Goal: Information Seeking & Learning: Check status

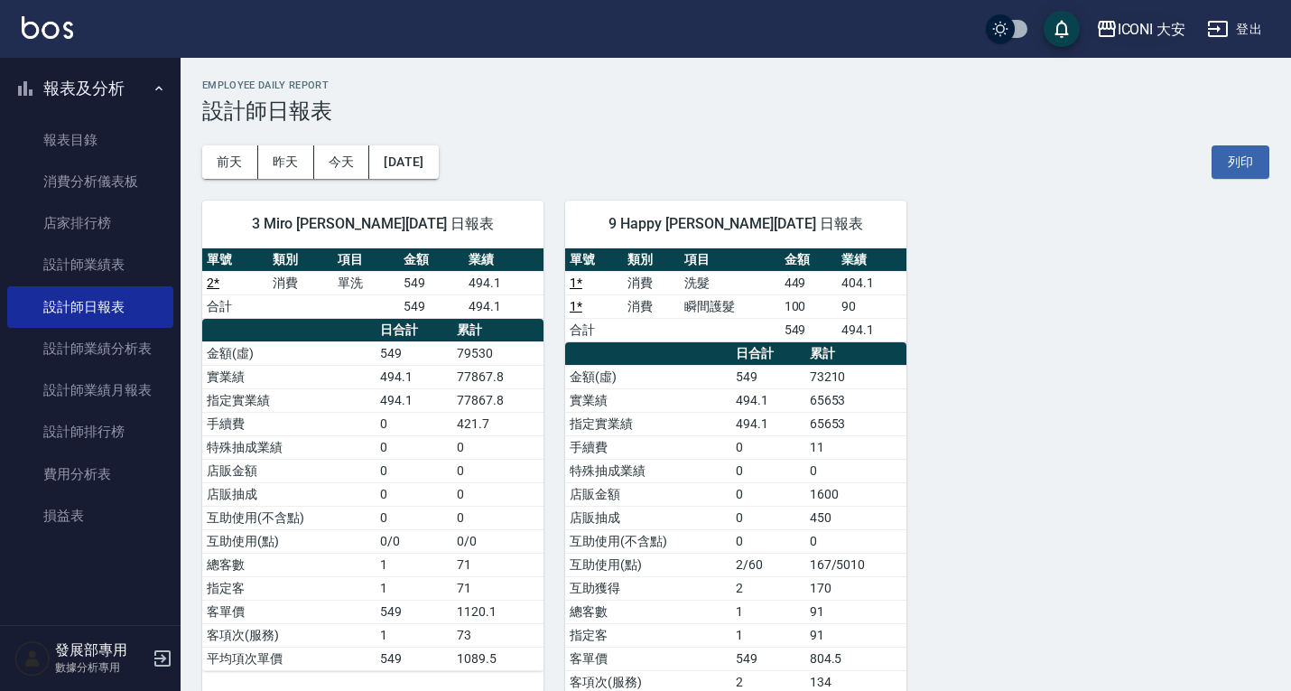
click at [1142, 33] on div "ICONI 大安" at bounding box center [1152, 29] width 69 height 23
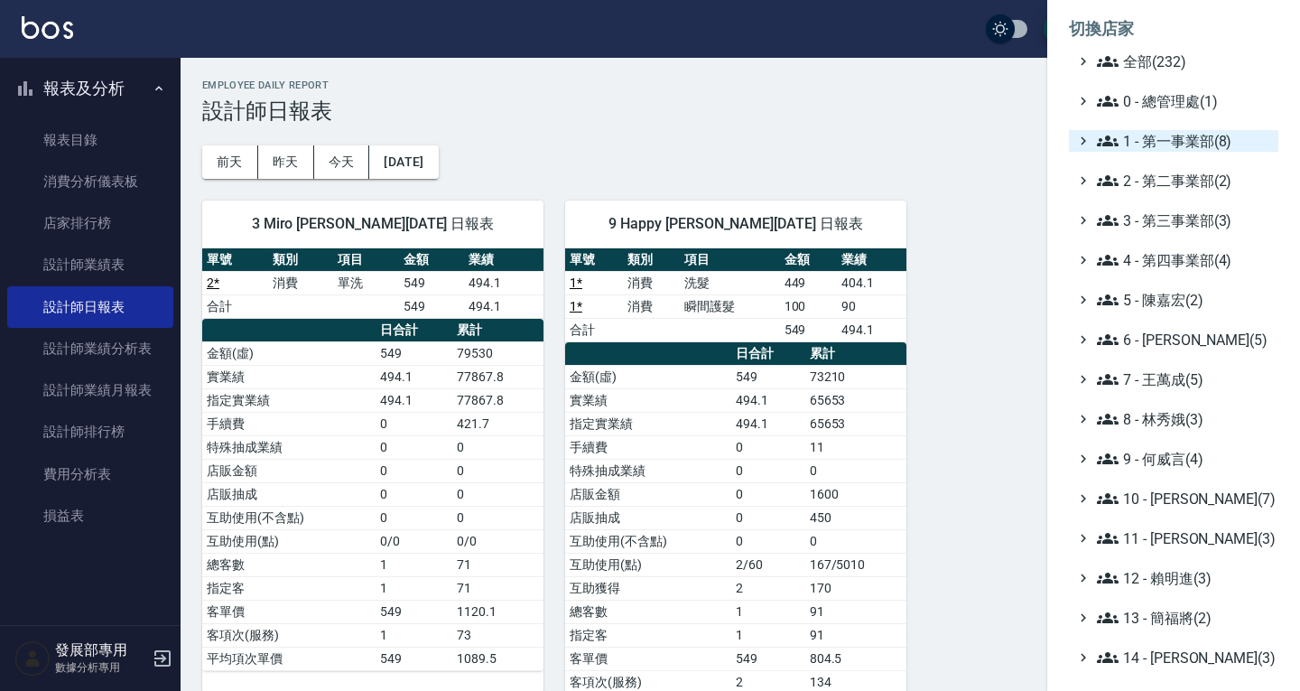
click at [1169, 144] on span "1 - 第一事業部(8)" at bounding box center [1184, 141] width 174 height 22
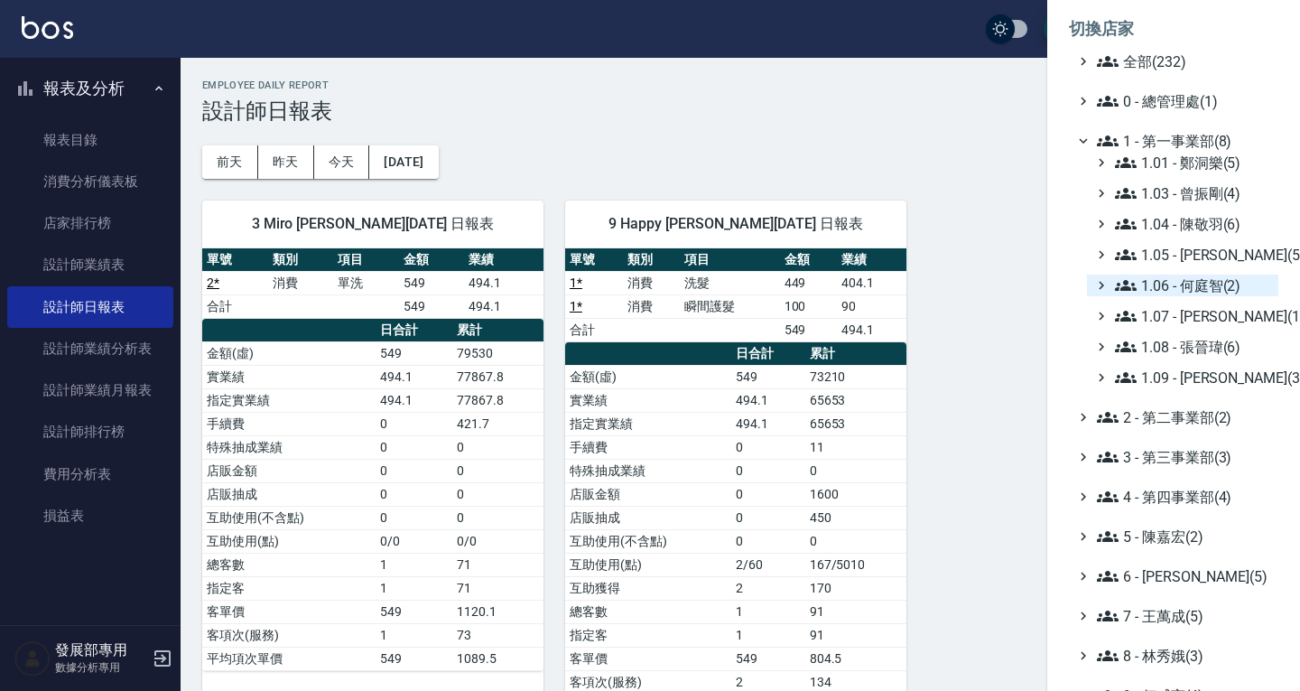
click at [1184, 282] on span "1.06 - 何庭智(2)" at bounding box center [1193, 286] width 156 height 22
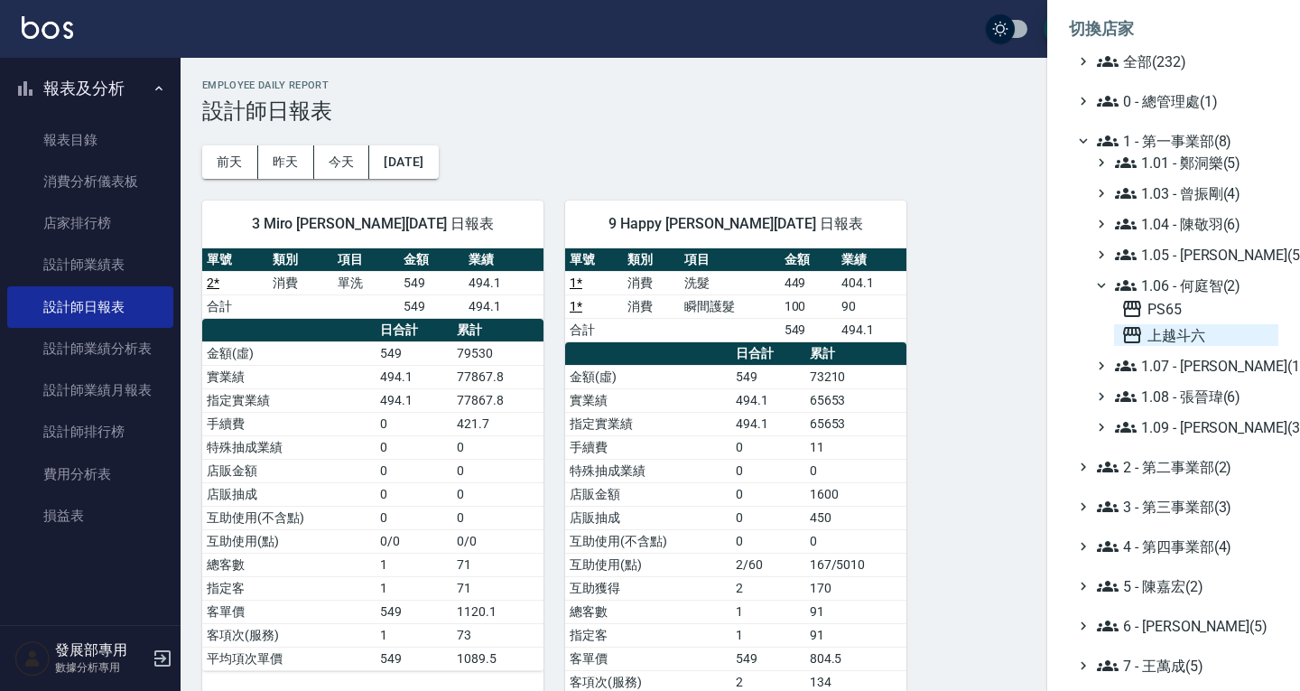
click at [1186, 335] on span "上越斗六" at bounding box center [1197, 335] width 150 height 22
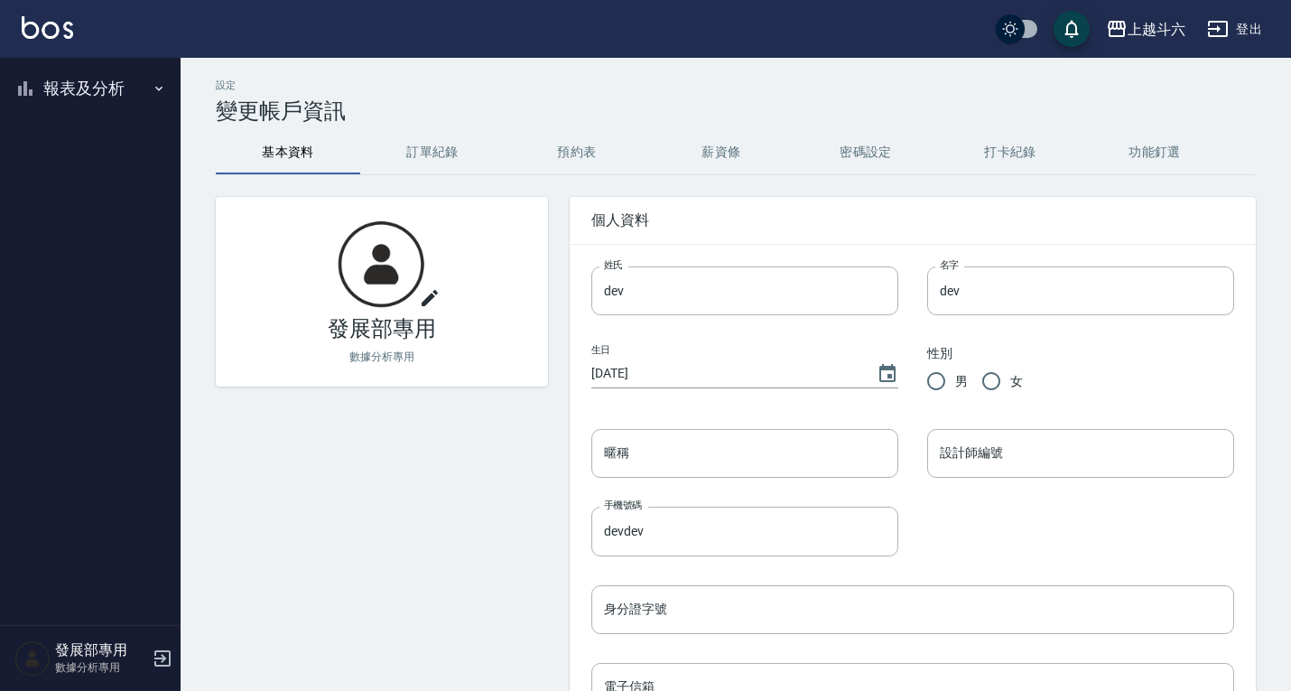
click at [81, 90] on button "報表及分析" at bounding box center [90, 88] width 166 height 47
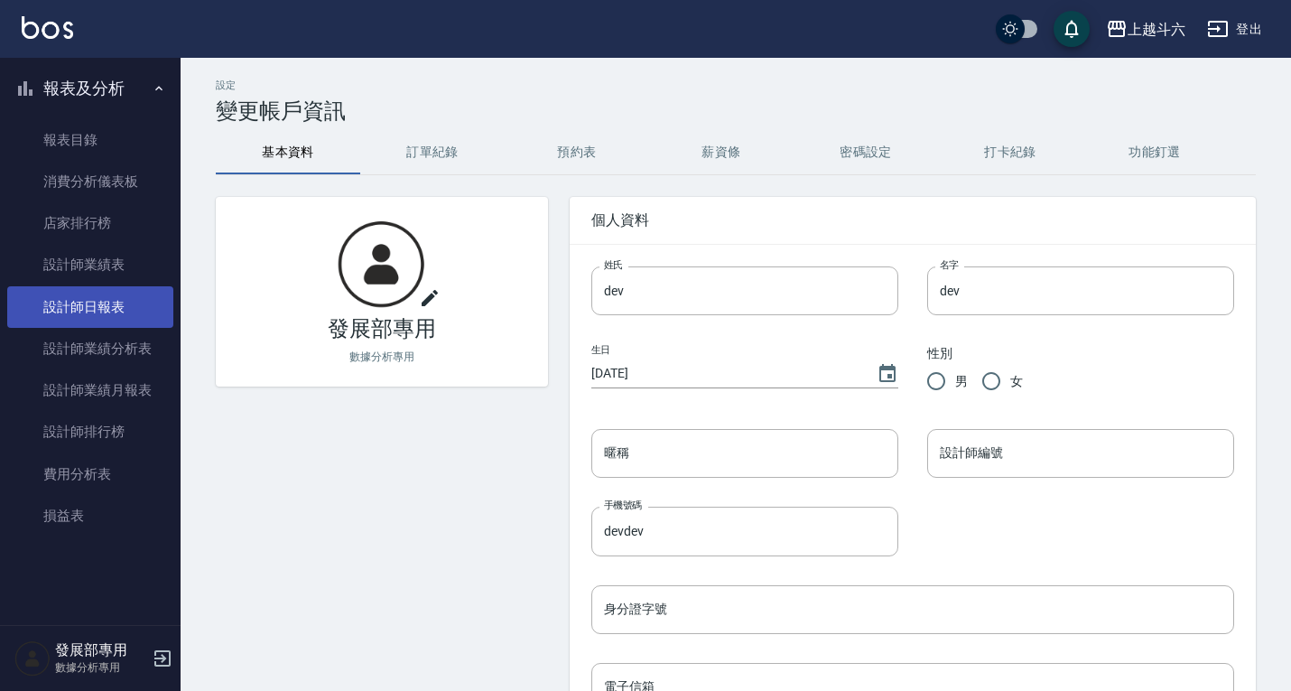
drag, startPoint x: 128, startPoint y: 304, endPoint x: 137, endPoint y: 292, distance: 15.5
click at [128, 304] on link "設計師日報表" at bounding box center [90, 307] width 166 height 42
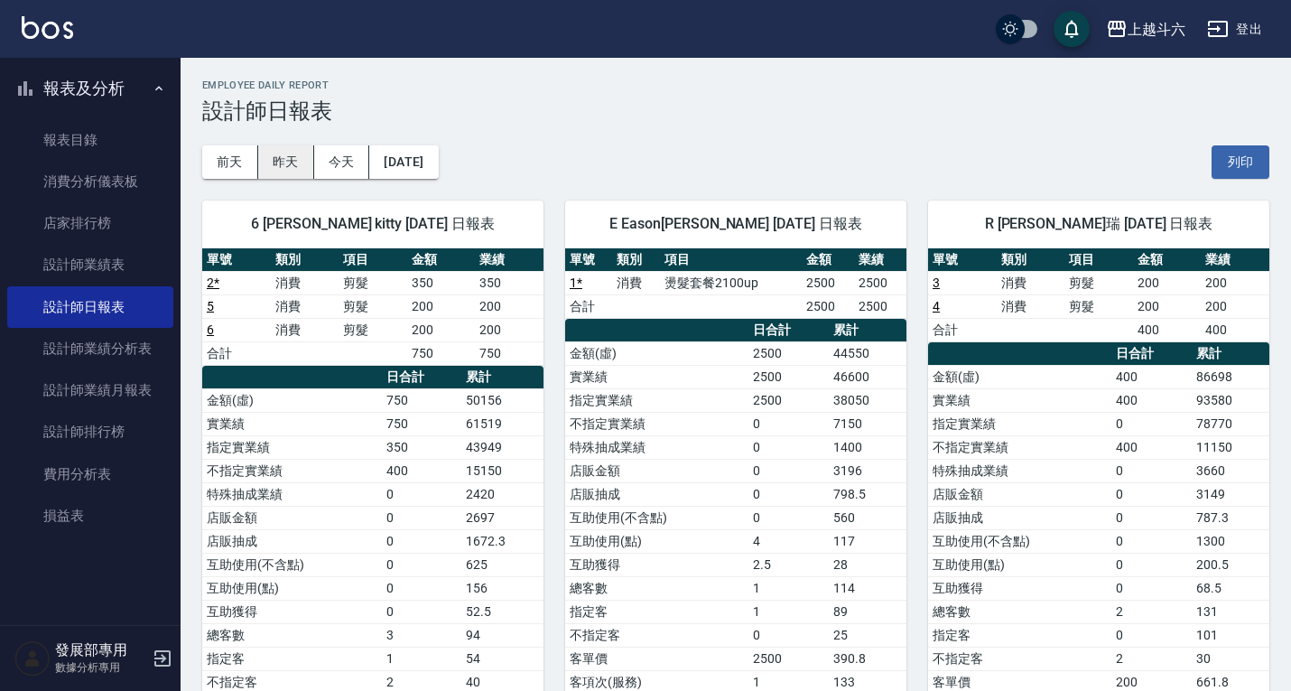
click at [296, 155] on button "昨天" at bounding box center [286, 161] width 56 height 33
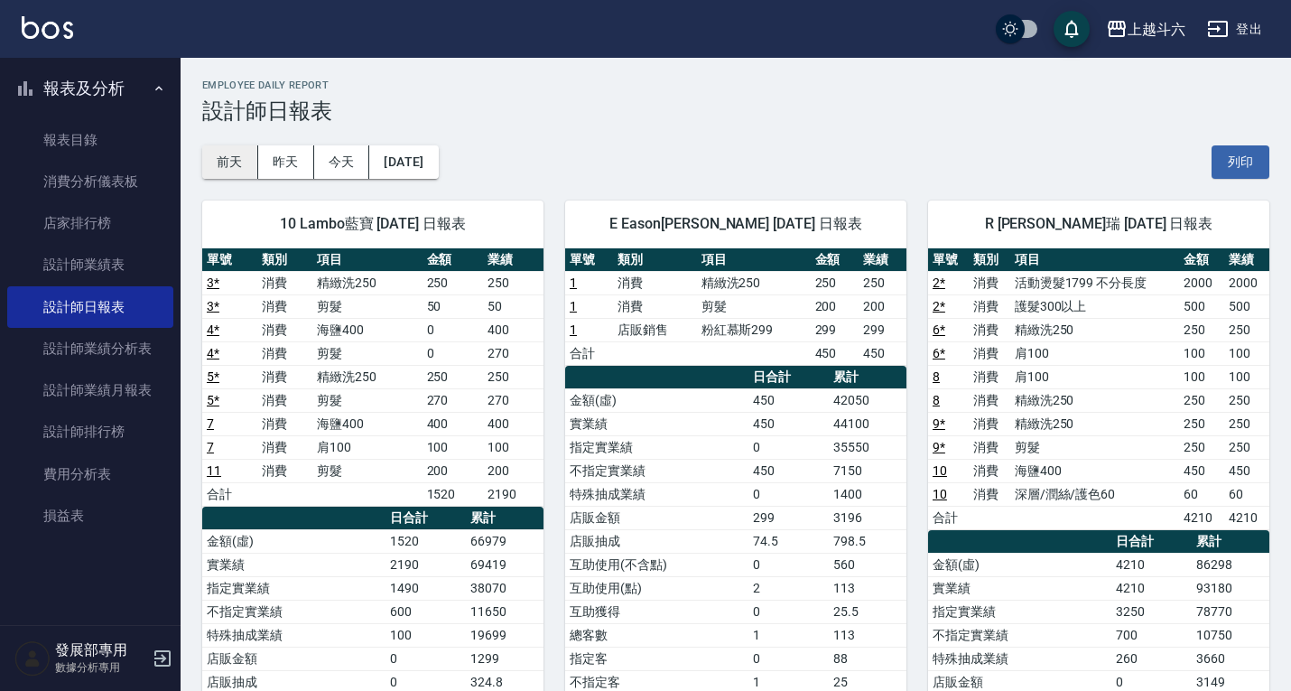
click at [224, 154] on button "前天" at bounding box center [230, 161] width 56 height 33
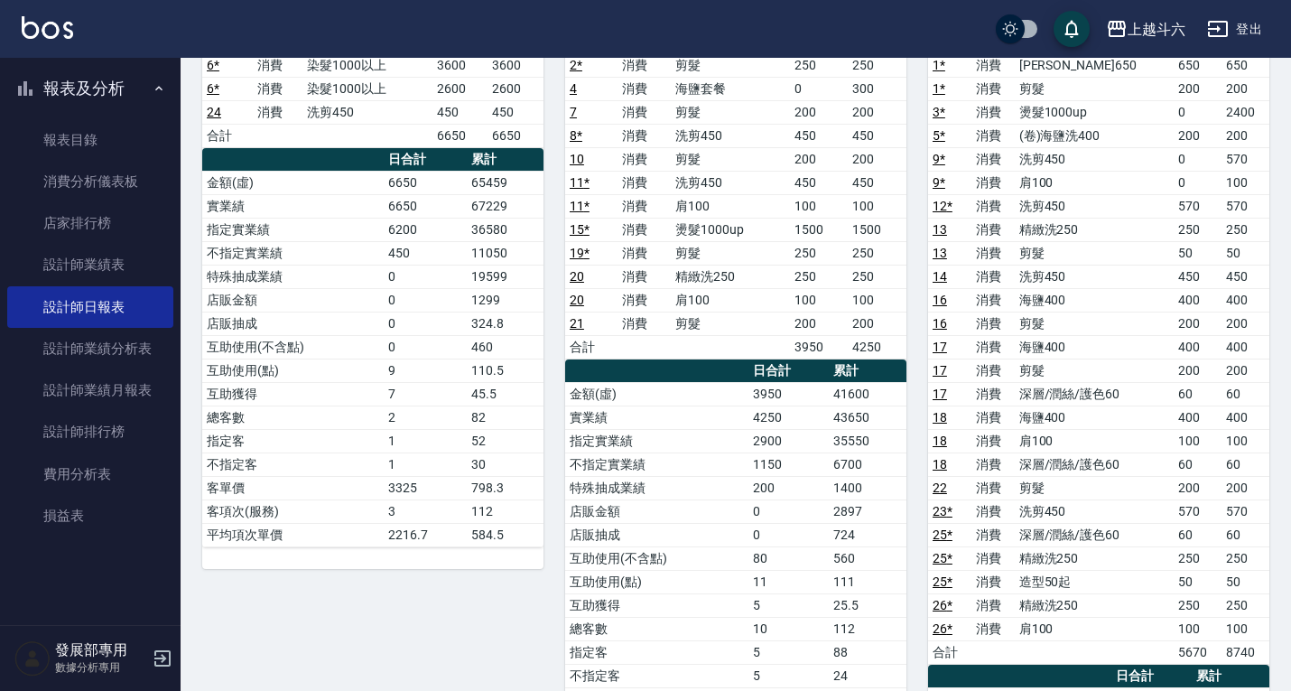
scroll to position [271, 0]
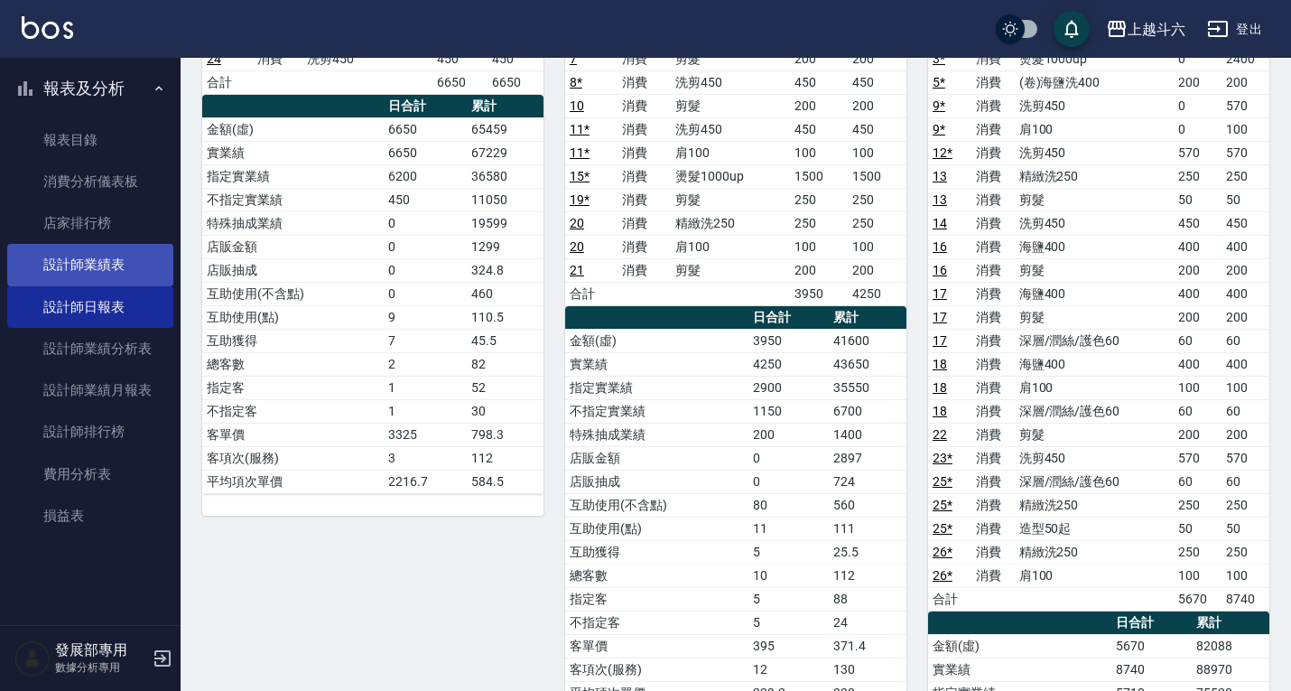
click at [119, 260] on link "設計師業績表" at bounding box center [90, 265] width 166 height 42
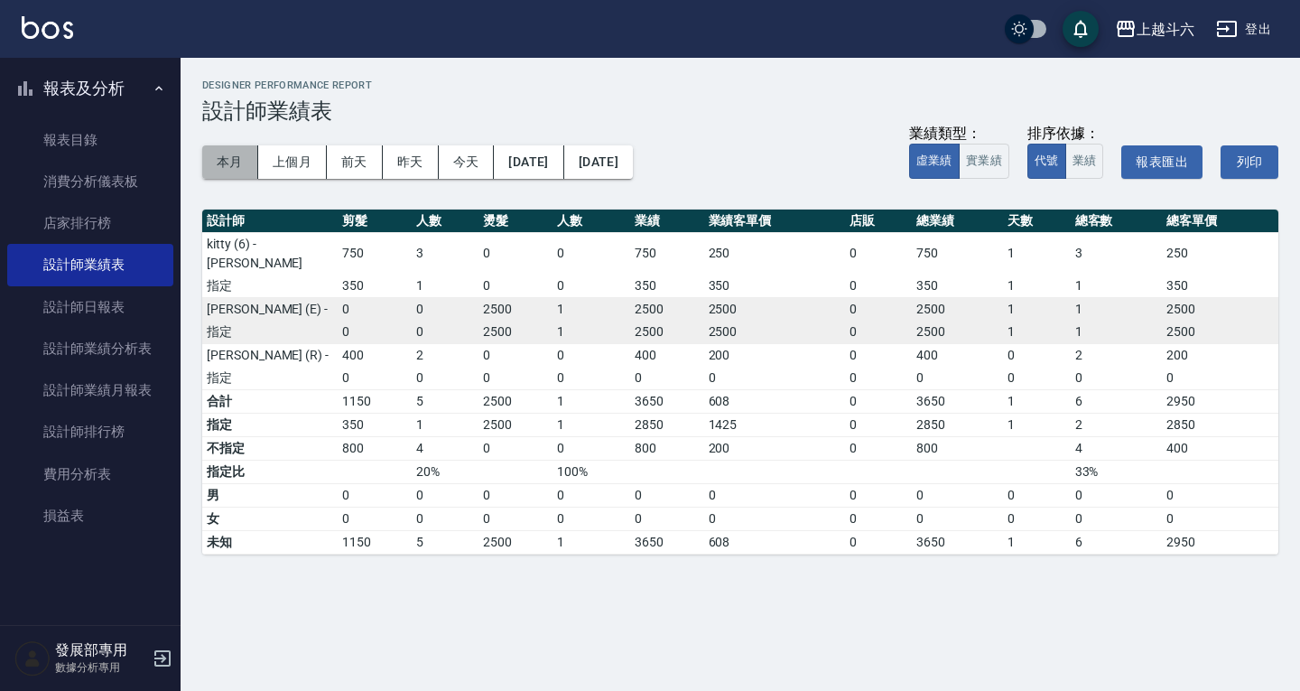
click at [235, 154] on button "本月" at bounding box center [230, 161] width 56 height 33
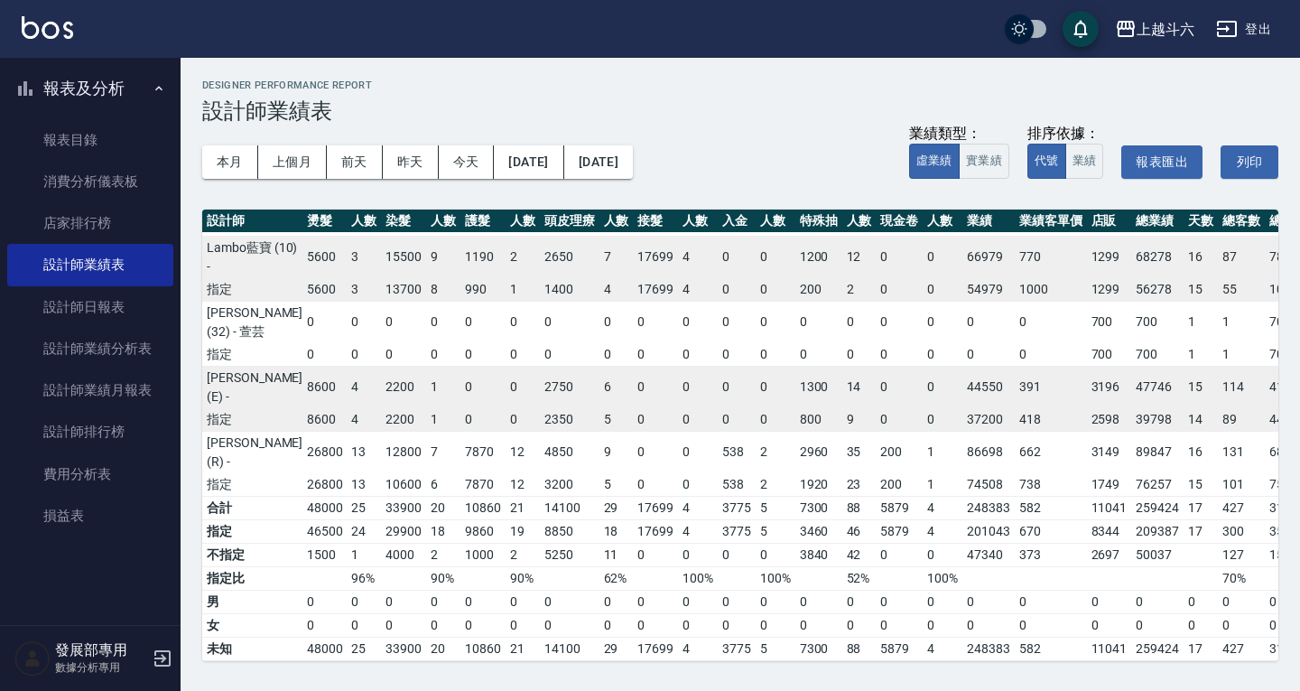
scroll to position [85, 163]
